Goal: Task Accomplishment & Management: Complete application form

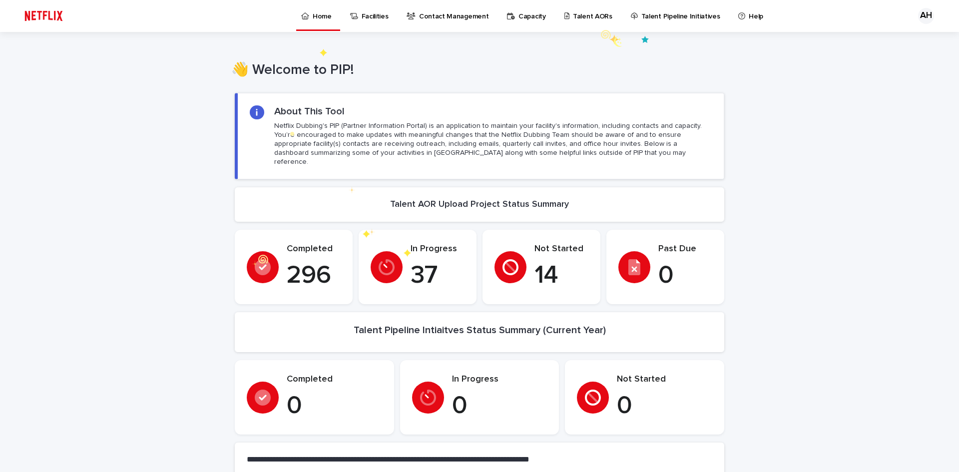
click at [583, 19] on p "Talent AORs" at bounding box center [592, 10] width 39 height 21
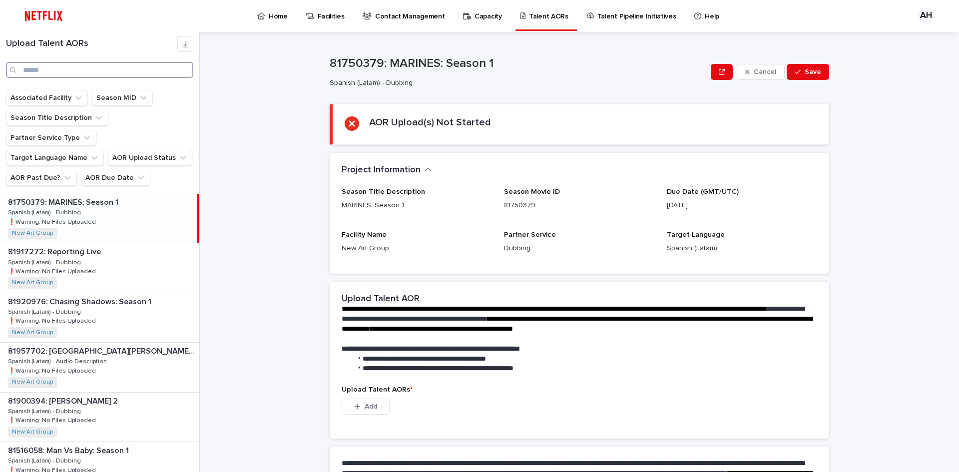
click at [64, 67] on input "Search" at bounding box center [99, 70] width 187 height 16
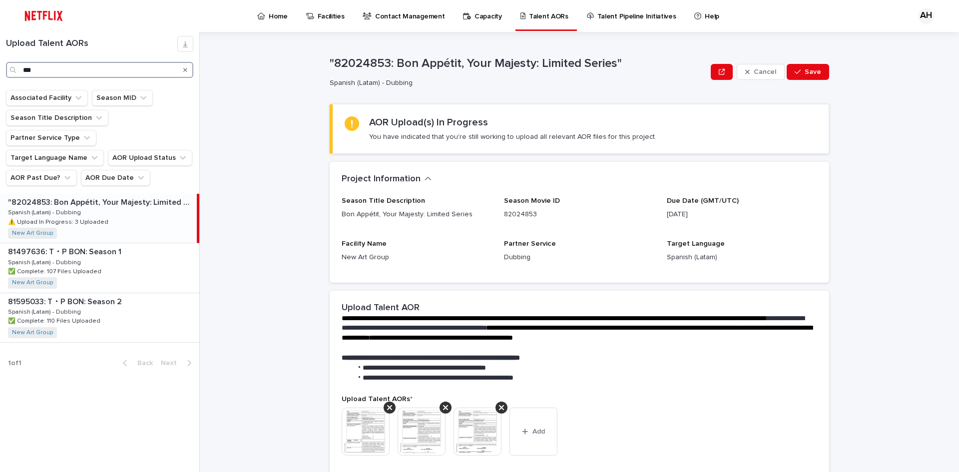
type input "***"
click at [121, 200] on div ""82024853: Bon Appétit, Your Majesty: Limited Series" "82024853: Bon Appétit, Y…" at bounding box center [98, 218] width 197 height 49
click at [369, 429] on img at bounding box center [366, 432] width 48 height 48
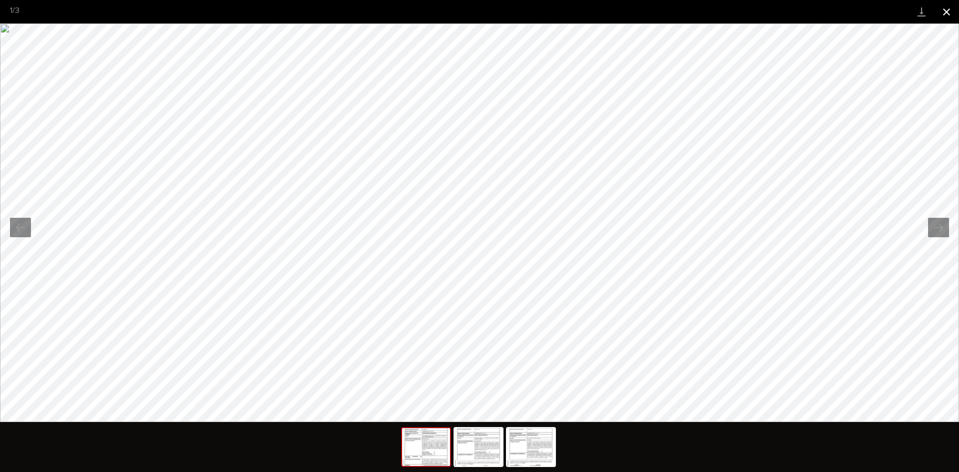
click at [946, 14] on button "Close gallery" at bounding box center [946, 11] width 25 height 23
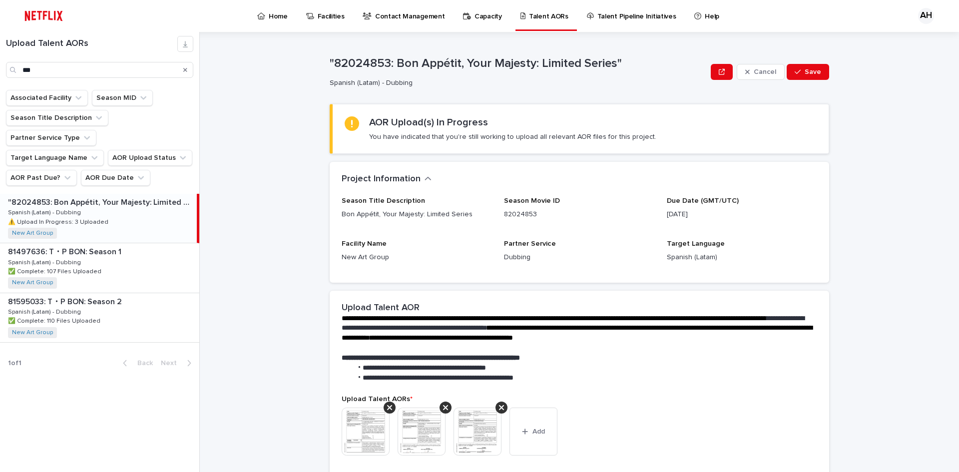
click at [409, 436] on img at bounding box center [422, 432] width 48 height 48
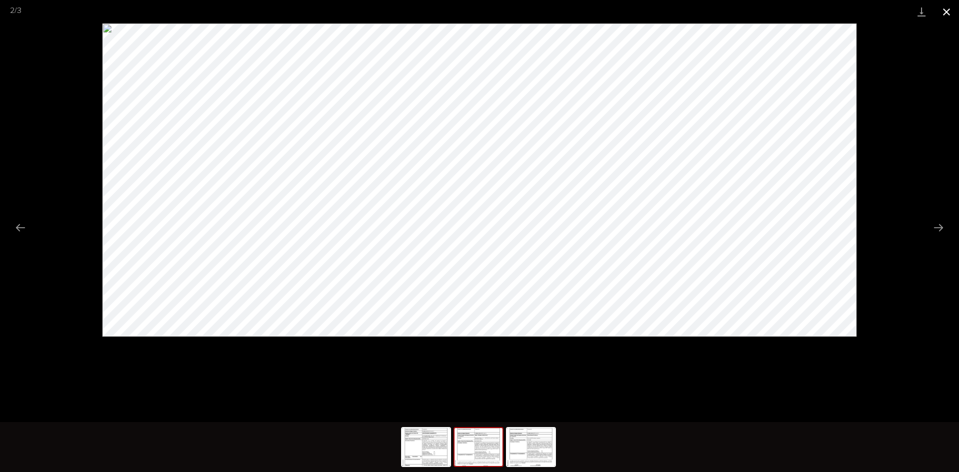
click at [949, 11] on button "Close gallery" at bounding box center [946, 11] width 25 height 23
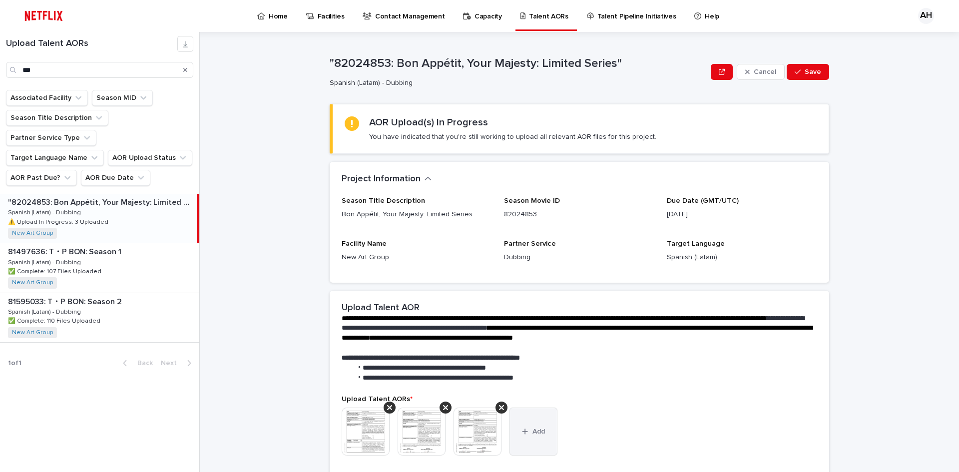
click at [518, 438] on button "Add" at bounding box center [533, 432] width 48 height 48
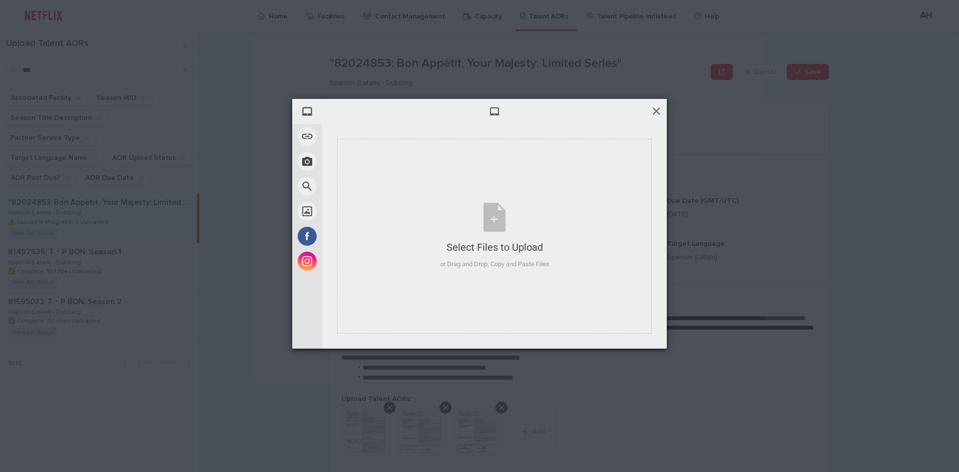
click at [653, 111] on span at bounding box center [656, 110] width 11 height 11
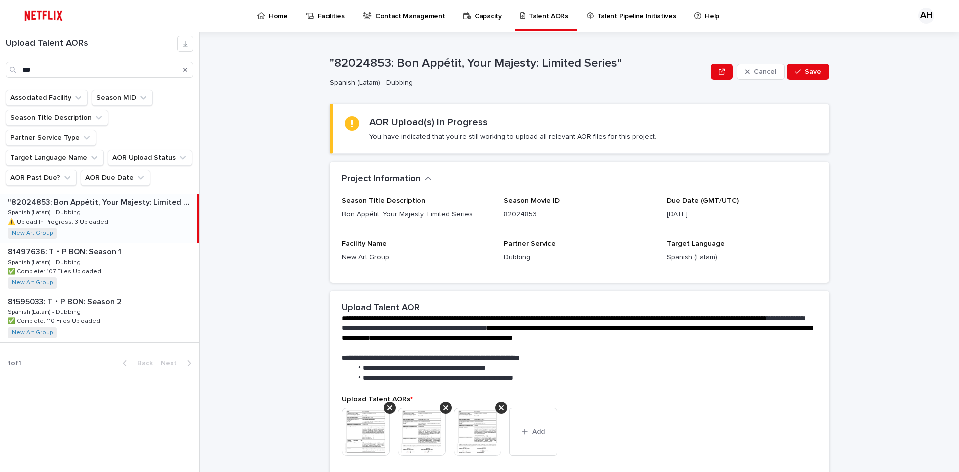
click at [472, 434] on img at bounding box center [477, 432] width 48 height 48
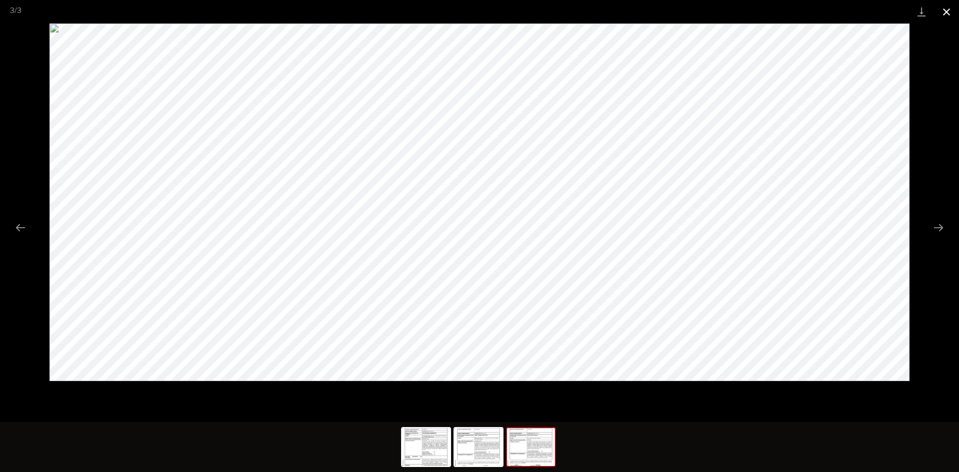
click at [950, 17] on button "Close gallery" at bounding box center [946, 11] width 25 height 23
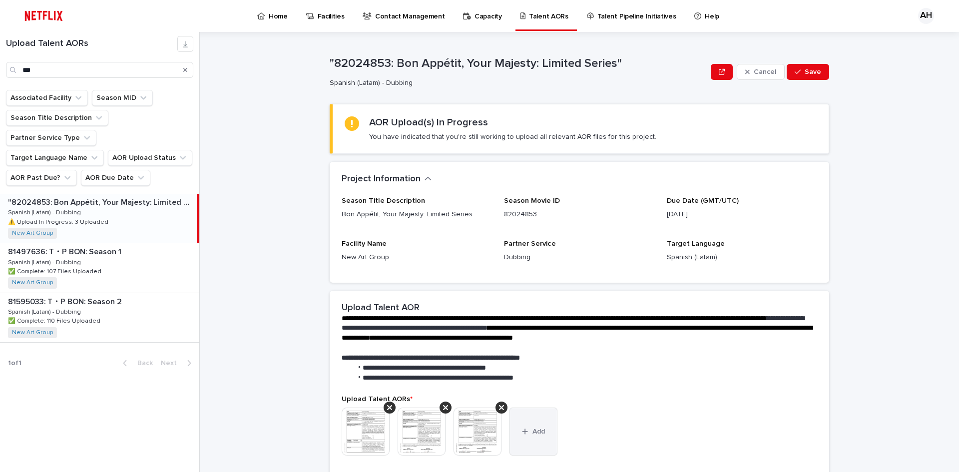
click at [530, 442] on button "Add" at bounding box center [533, 432] width 48 height 48
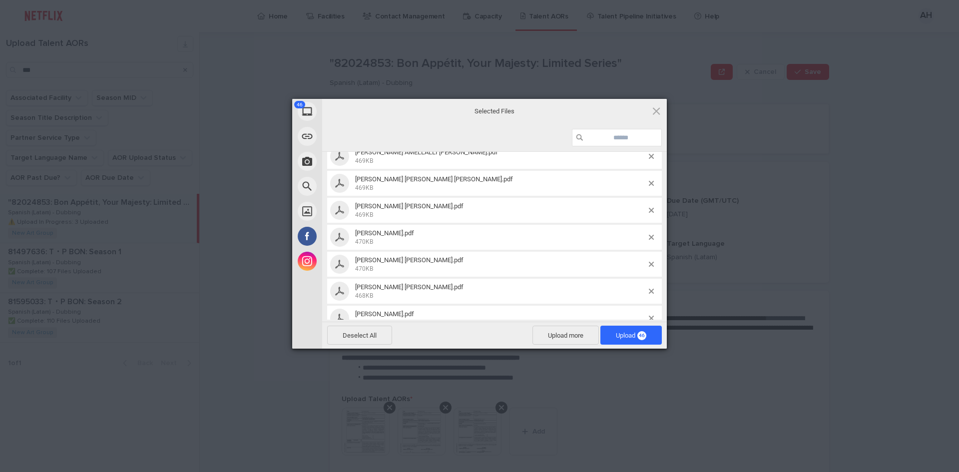
scroll to position [1103, 0]
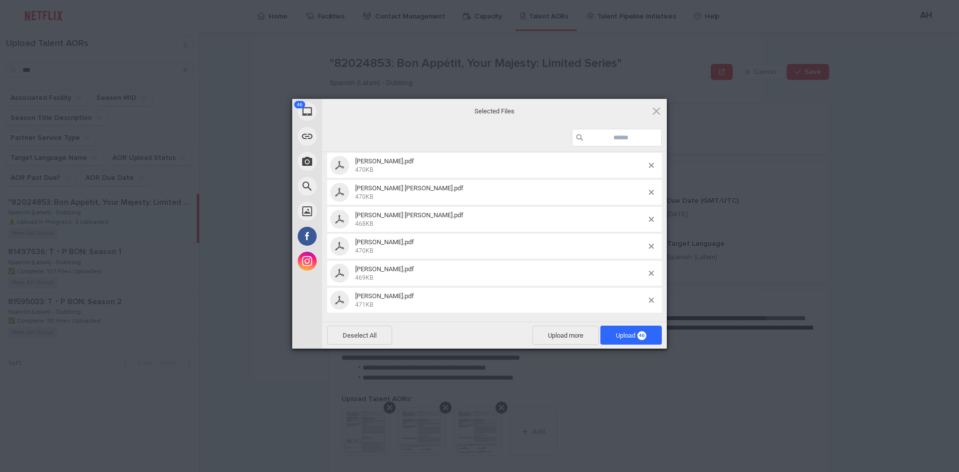
click at [447, 320] on div "Files [PERSON_NAME] [PERSON_NAME].pdf 462KB [PERSON_NAME] [PERSON_NAME].pdf 469…" at bounding box center [494, 236] width 345 height 225
click at [619, 336] on span "Upload 46" at bounding box center [631, 335] width 30 height 7
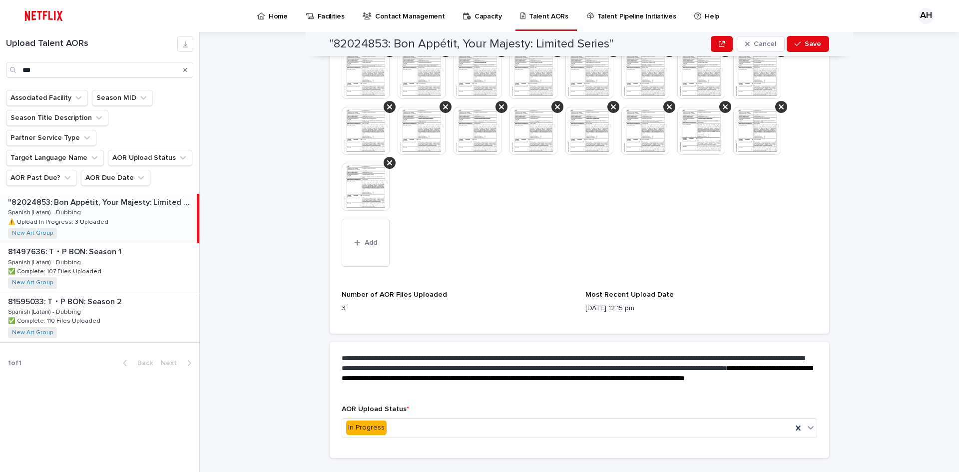
scroll to position [602, 0]
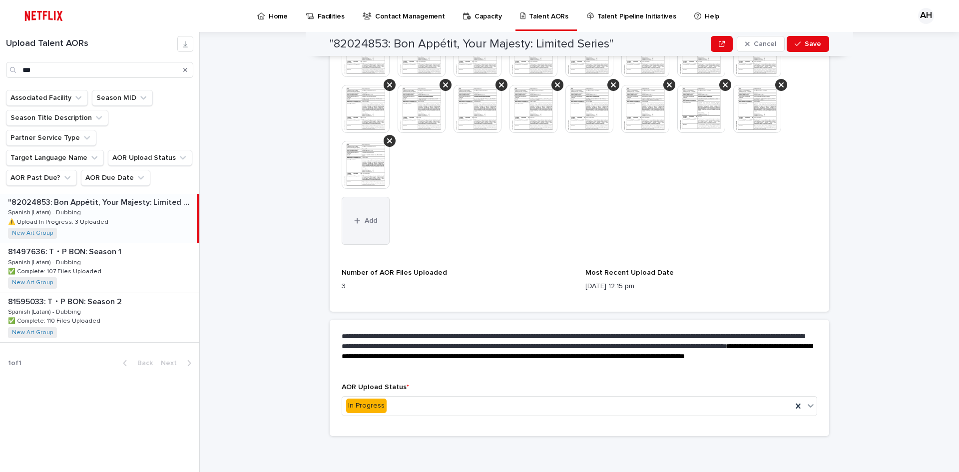
click at [376, 221] on button "Add" at bounding box center [366, 221] width 48 height 48
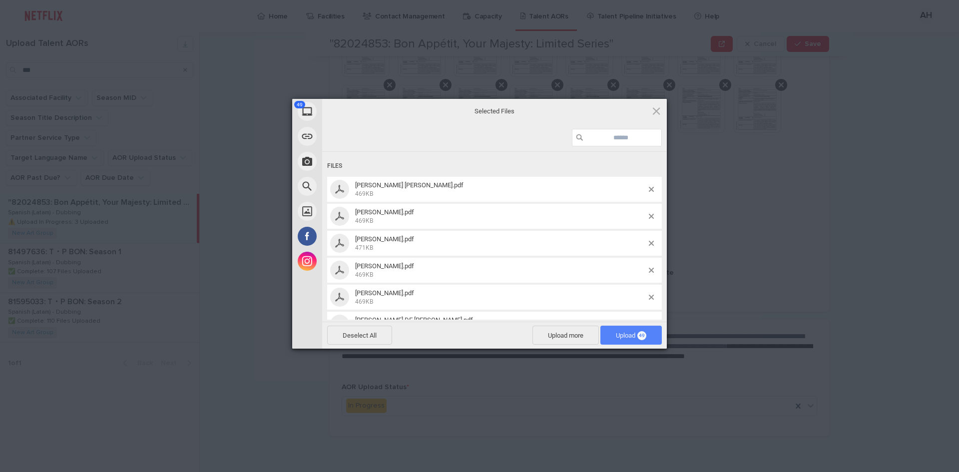
click at [621, 338] on span "Upload 49" at bounding box center [631, 335] width 30 height 7
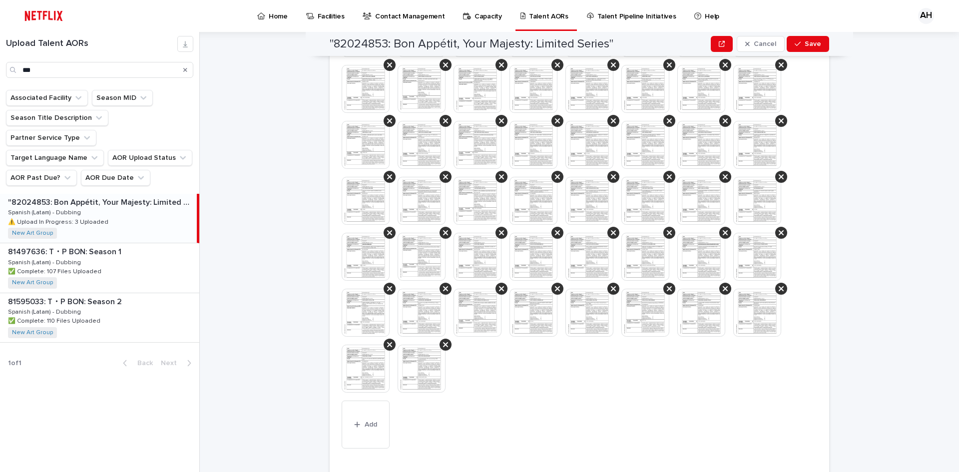
scroll to position [938, 0]
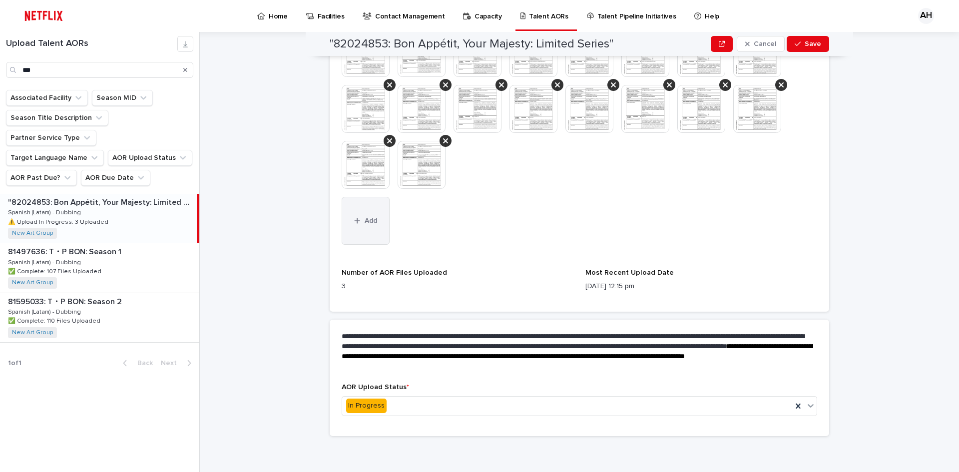
click at [348, 212] on button "Add" at bounding box center [366, 221] width 48 height 48
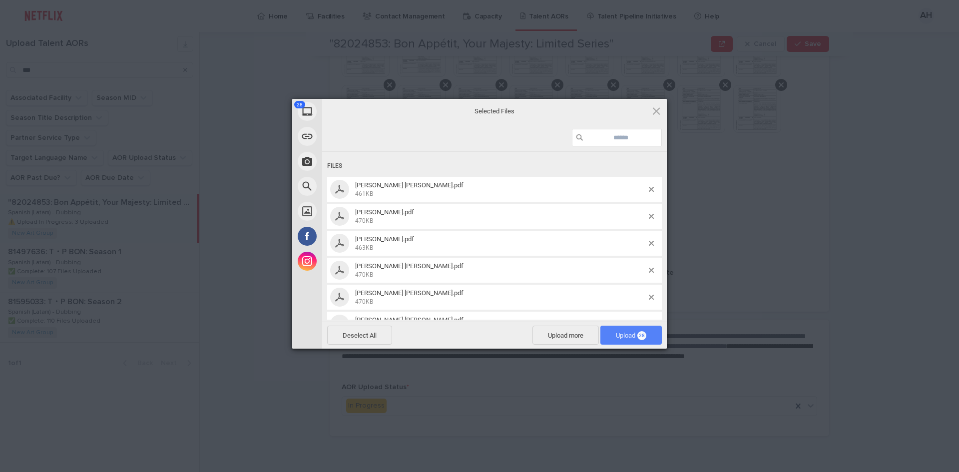
click at [621, 339] on span "Upload 28" at bounding box center [631, 335] width 30 height 7
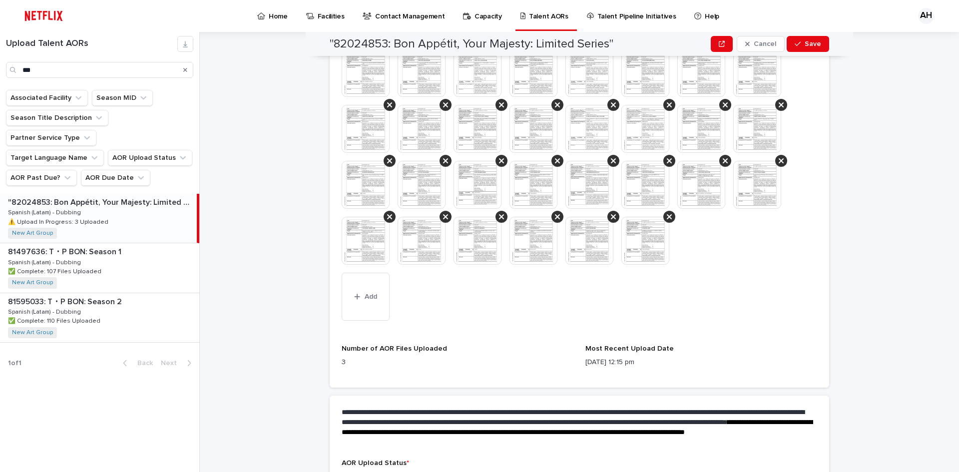
scroll to position [1106, 0]
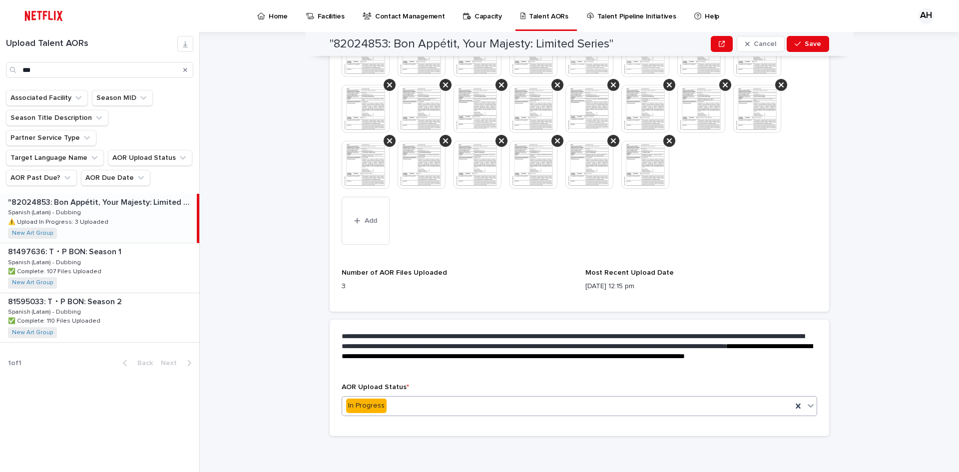
click at [414, 410] on div "In Progress" at bounding box center [567, 406] width 450 height 16
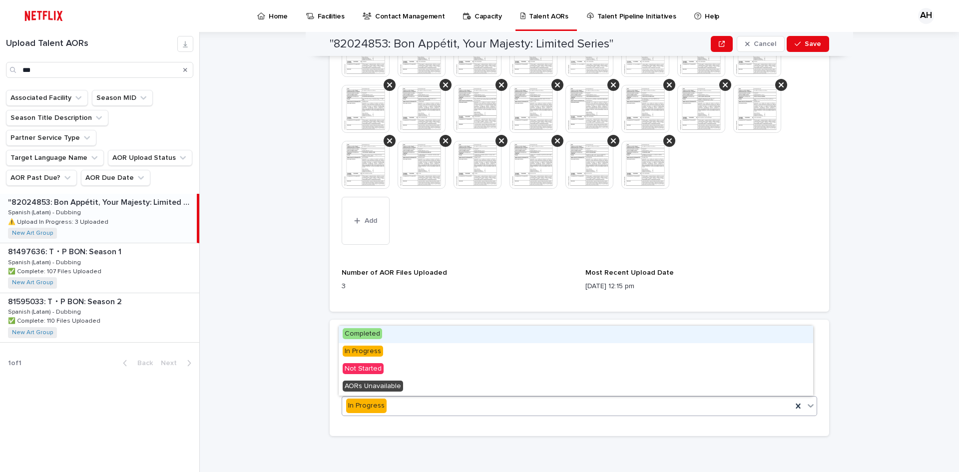
click at [352, 335] on span "Completed" at bounding box center [362, 333] width 39 height 11
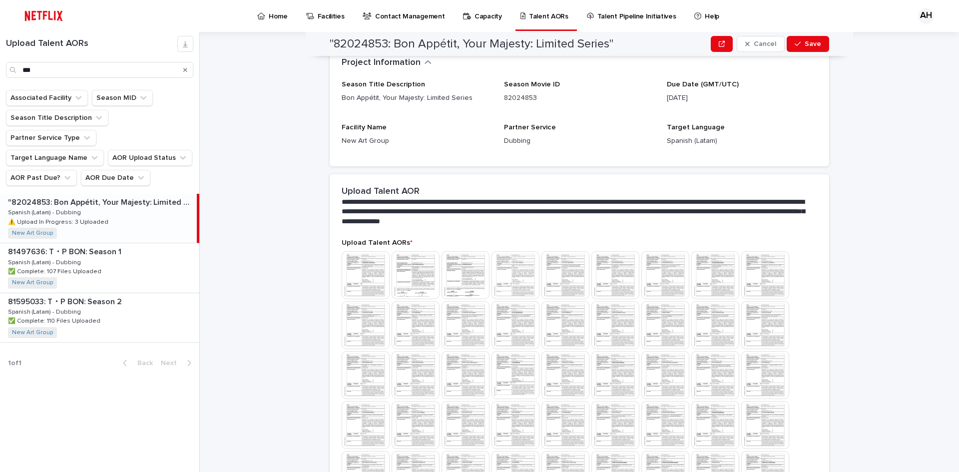
scroll to position [111, 0]
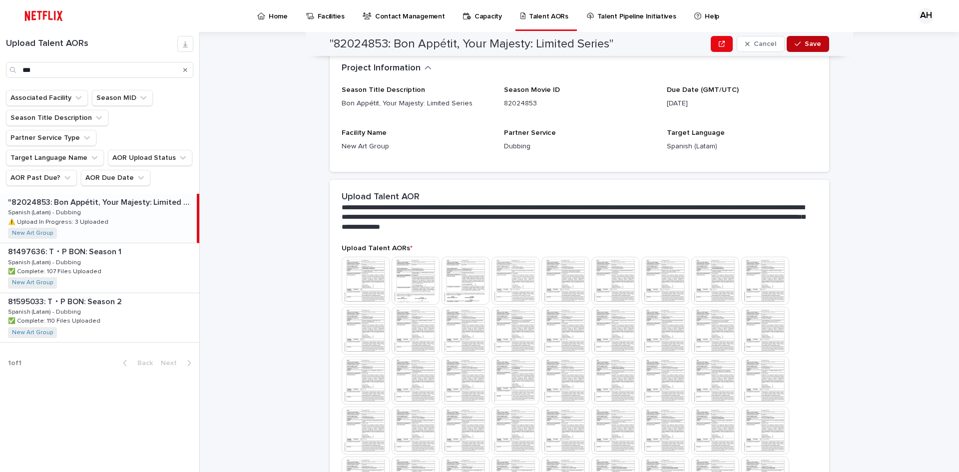
click at [806, 47] on span "Save" at bounding box center [813, 43] width 16 height 7
click at [321, 352] on div "**********" at bounding box center [585, 252] width 747 height 440
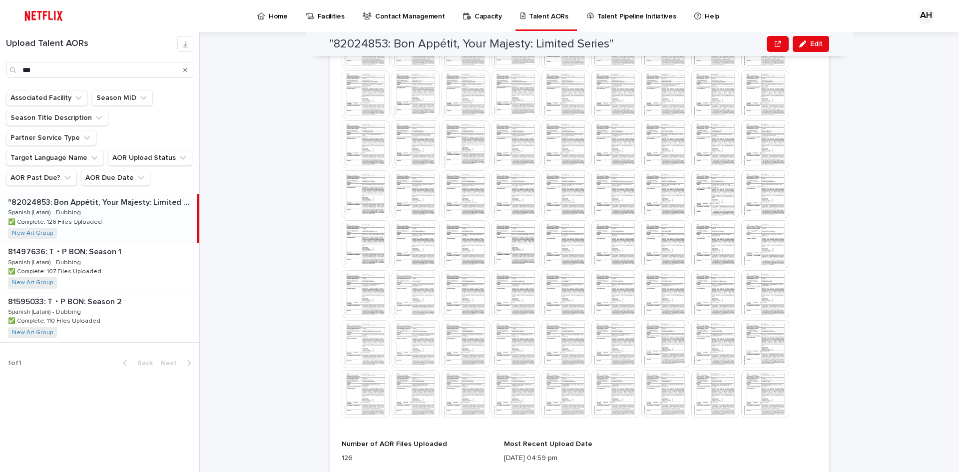
scroll to position [392, 0]
